Goal: Information Seeking & Learning: Find specific page/section

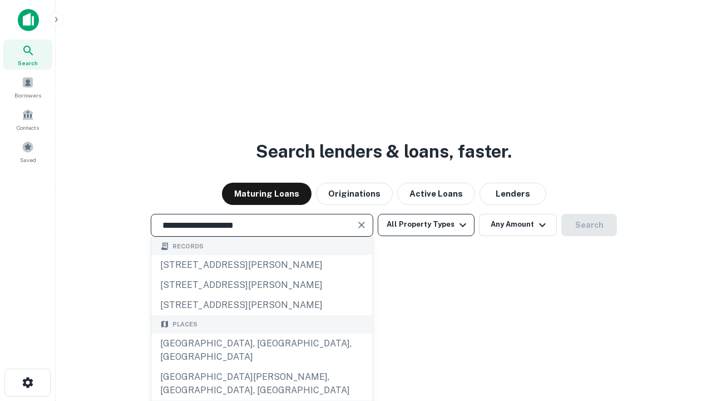
click at [262, 367] on div "[GEOGRAPHIC_DATA], [GEOGRAPHIC_DATA], [GEOGRAPHIC_DATA]" at bounding box center [262, 349] width 222 height 33
click at [426, 224] on button "All Property Types" at bounding box center [426, 225] width 97 height 22
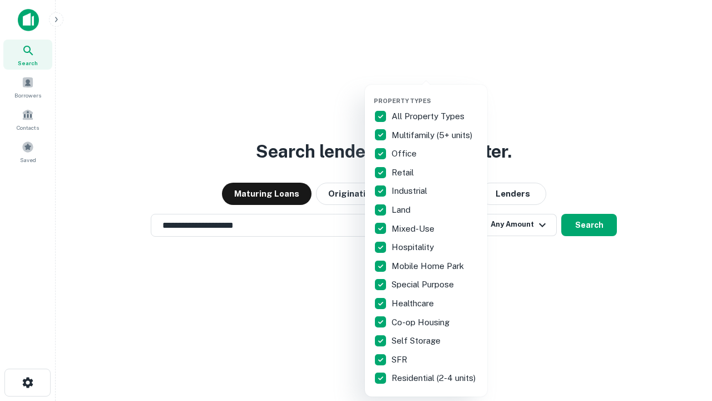
type input "**********"
click at [435, 94] on button "button" at bounding box center [435, 94] width 122 height 1
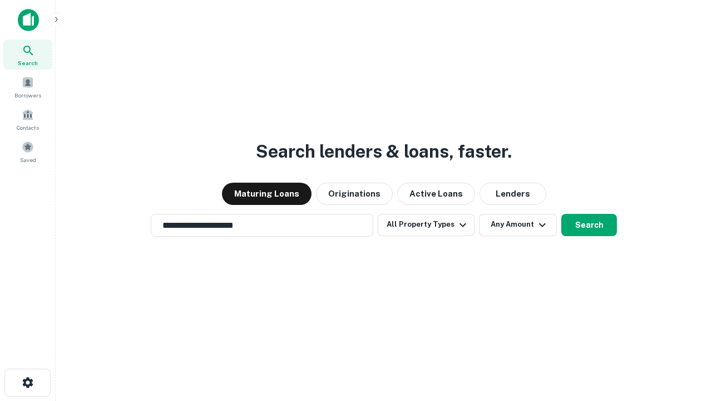
scroll to position [17, 0]
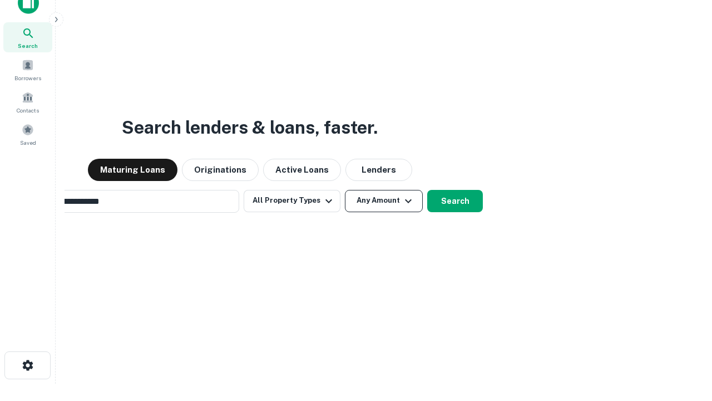
click at [345, 190] on button "Any Amount" at bounding box center [384, 201] width 78 height 22
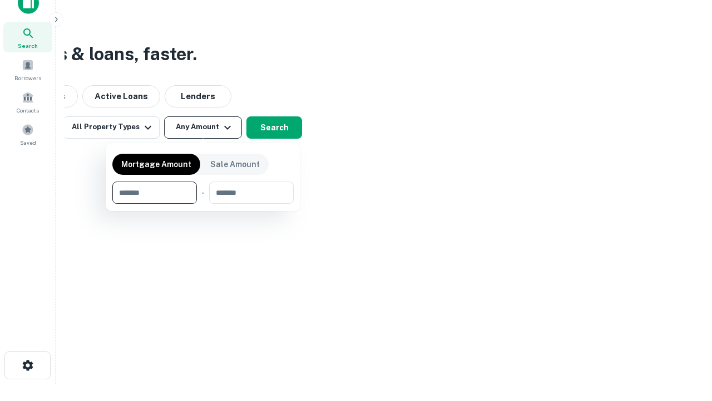
scroll to position [18, 0]
type input "*******"
click at [203, 204] on button "button" at bounding box center [202, 204] width 181 height 1
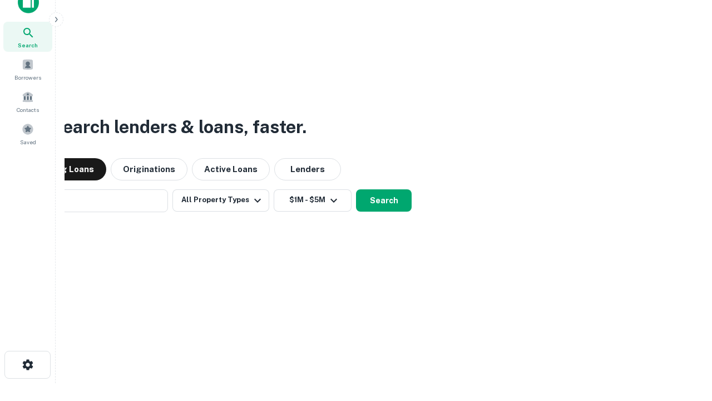
scroll to position [17, 0]
click at [356, 190] on button "Search" at bounding box center [384, 201] width 56 height 22
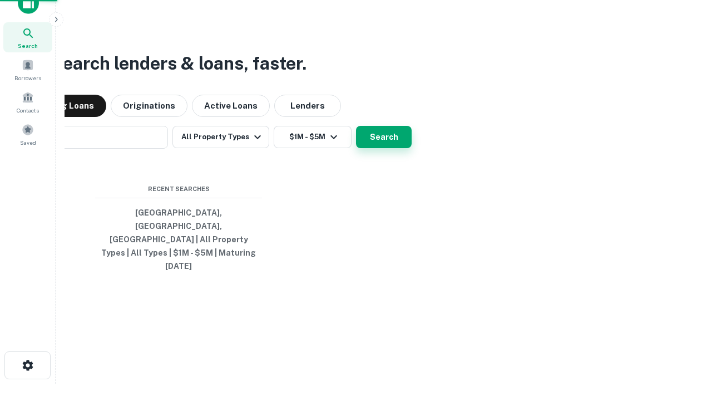
scroll to position [18, 0]
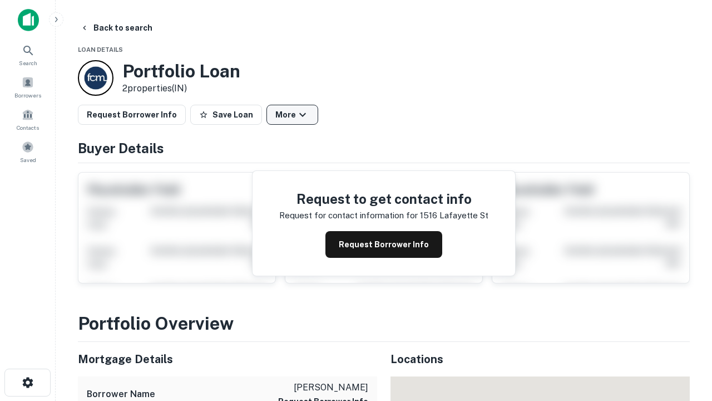
click at [292, 115] on button "More" at bounding box center [293, 115] width 52 height 20
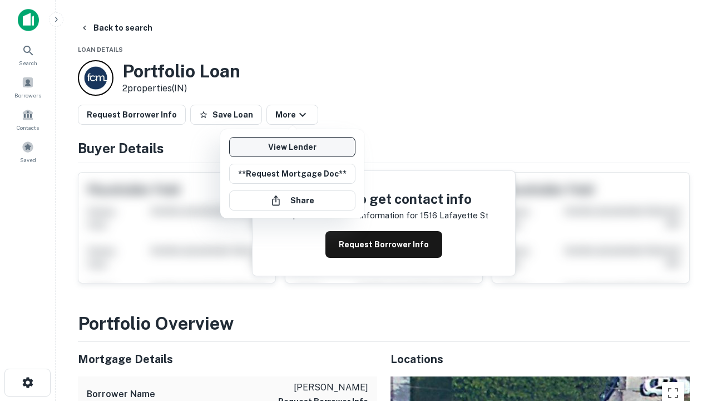
click at [292, 147] on link "View Lender" at bounding box center [292, 147] width 126 height 20
